Goal: Use online tool/utility: Utilize a website feature to perform a specific function

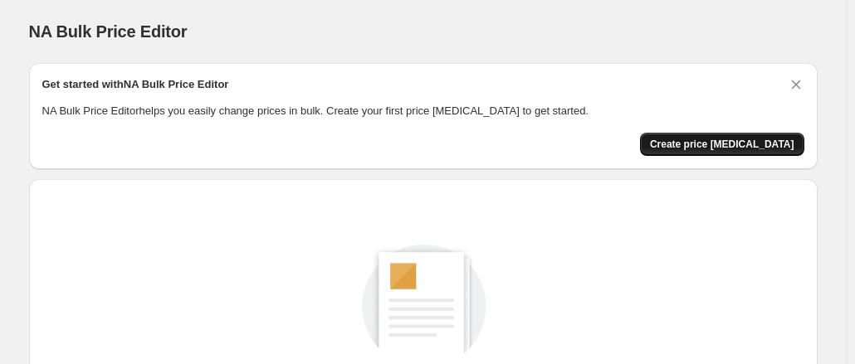
click at [777, 155] on button "Create price change job" at bounding box center [722, 144] width 164 height 23
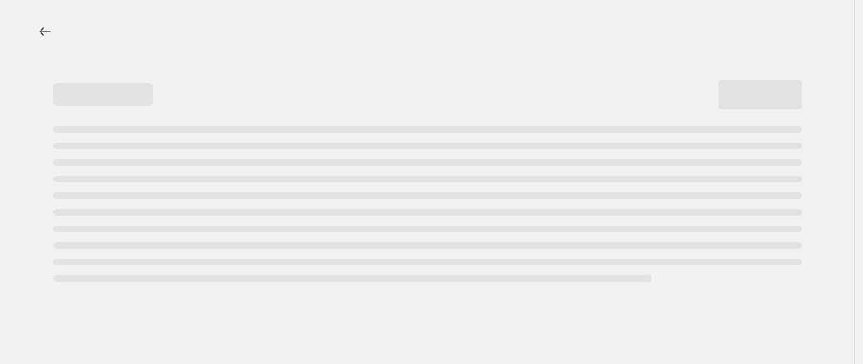
select select "percentage"
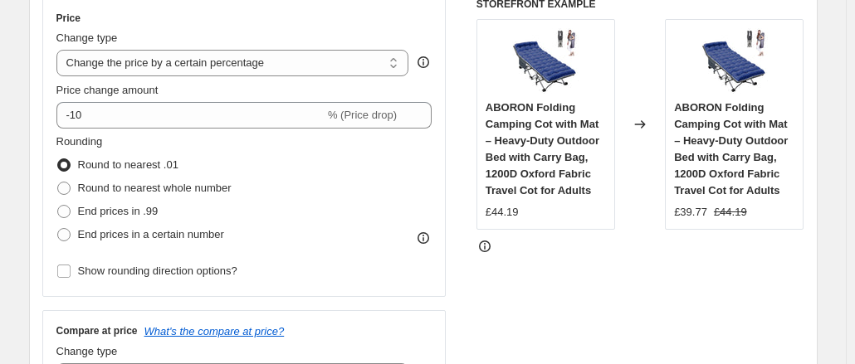
scroll to position [332, 0]
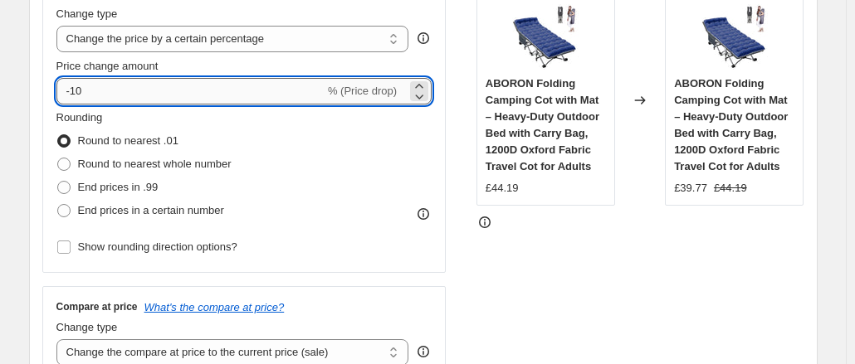
click at [134, 99] on input "-10" at bounding box center [190, 91] width 268 height 27
type input "-1"
type input "-2"
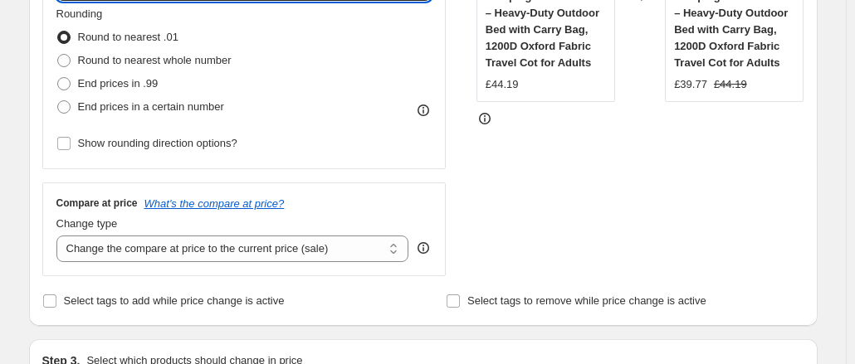
scroll to position [166, 0]
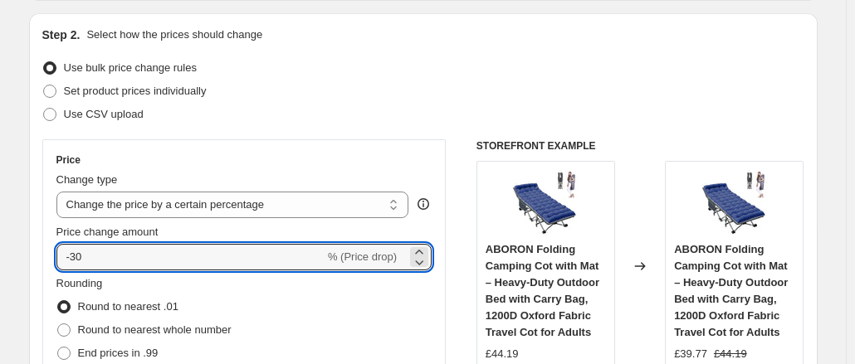
type input "-30"
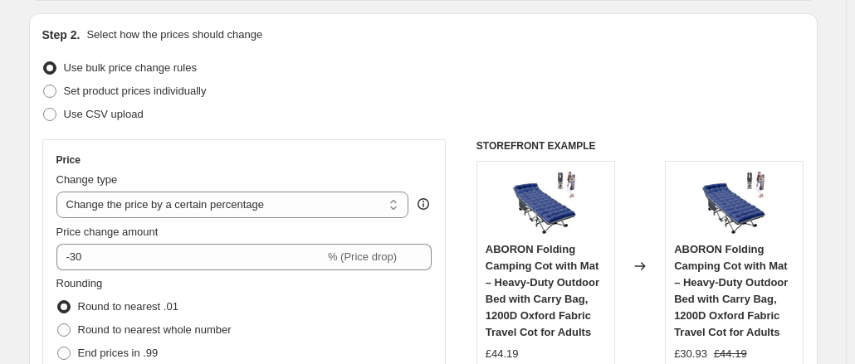
click at [473, 186] on div "Price Change type Change the price to a certain amount Change the price by a ce…" at bounding box center [423, 342] width 762 height 407
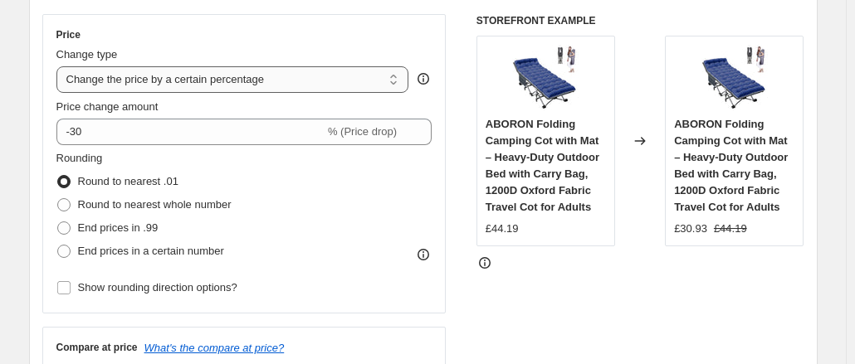
scroll to position [139, 0]
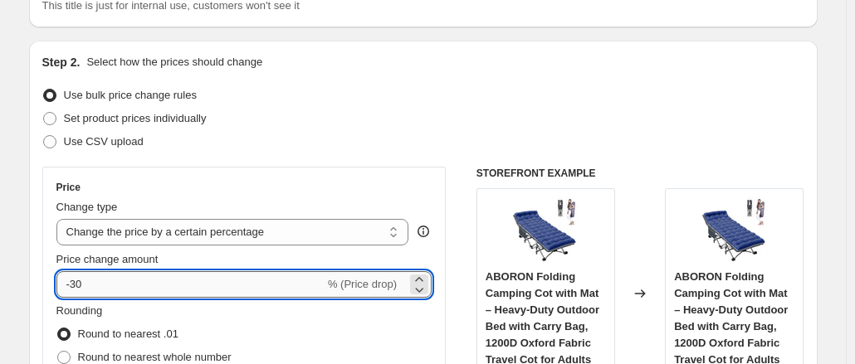
click at [168, 276] on input "-30" at bounding box center [190, 284] width 268 height 27
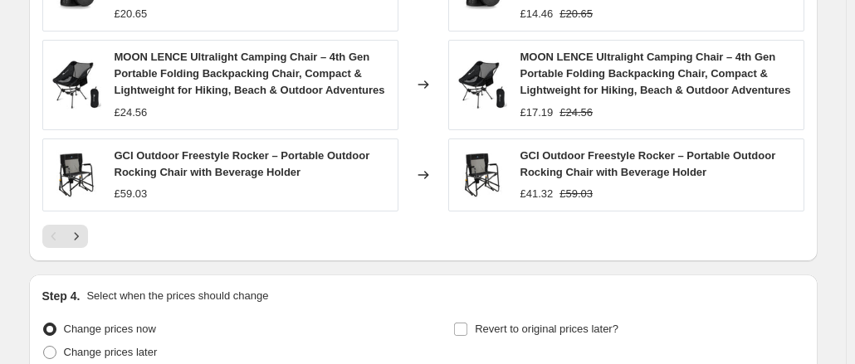
scroll to position [1384, 0]
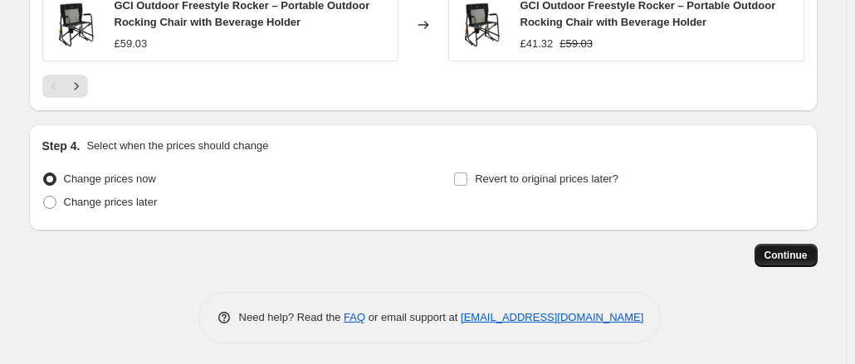
click at [795, 249] on span "Continue" at bounding box center [785, 255] width 43 height 13
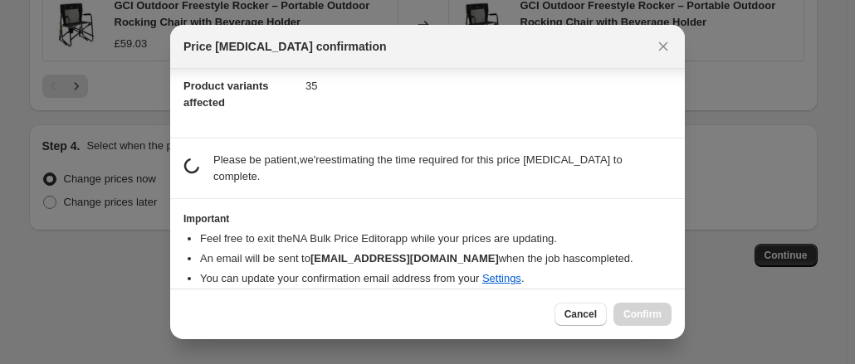
scroll to position [179, 0]
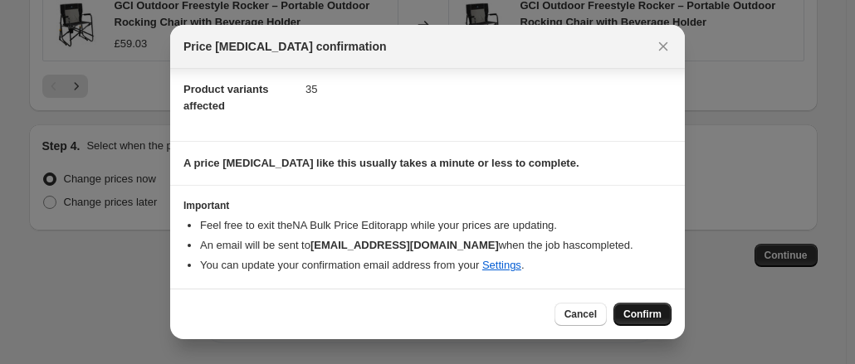
click at [629, 310] on span "Confirm" at bounding box center [642, 314] width 38 height 13
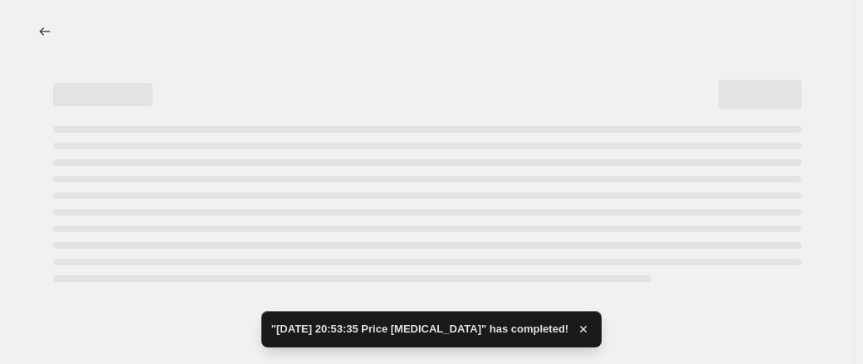
select select "percentage"
